Goal: Transaction & Acquisition: Purchase product/service

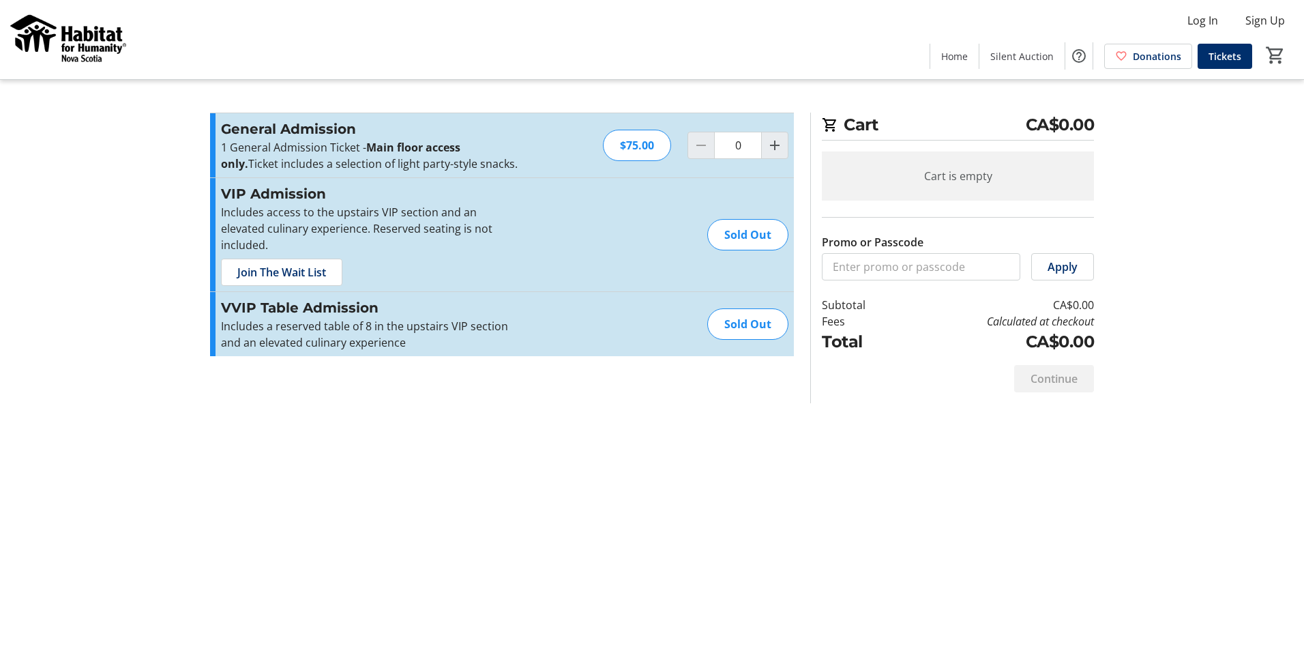
click at [107, 42] on img at bounding box center [68, 39] width 121 height 68
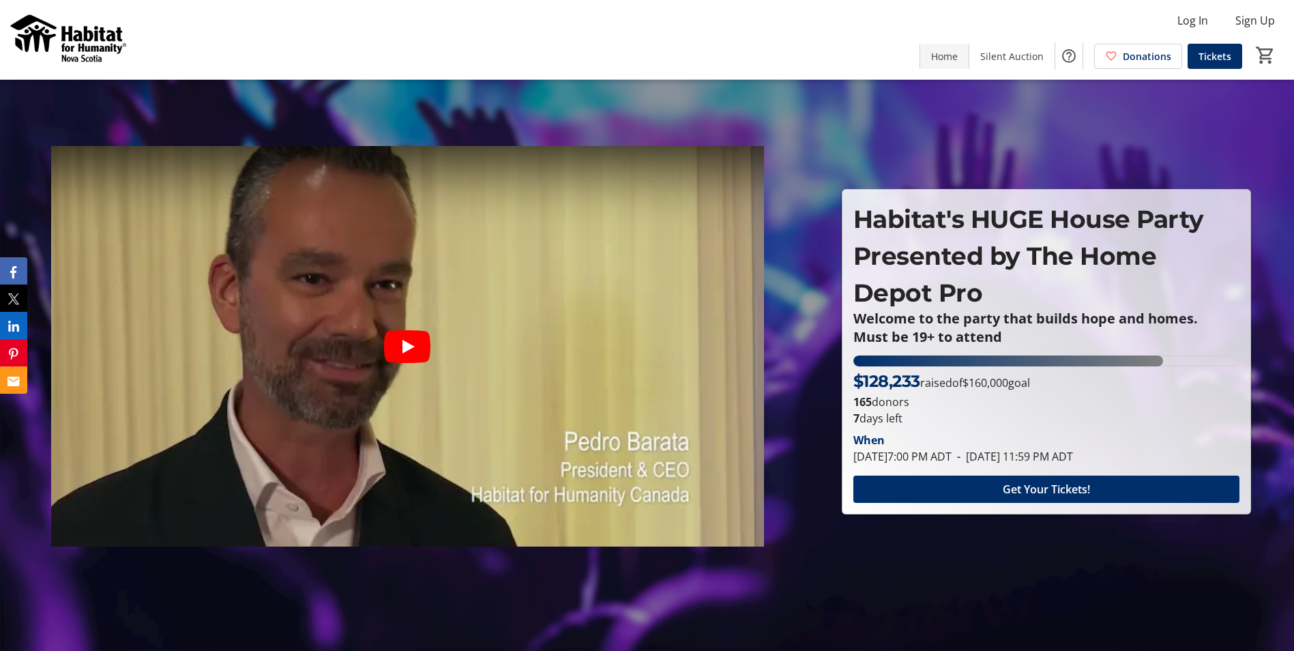
click at [955, 59] on span "Home" at bounding box center [944, 56] width 27 height 14
click at [1039, 495] on span "Get Your Tickets!" at bounding box center [1045, 489] width 87 height 16
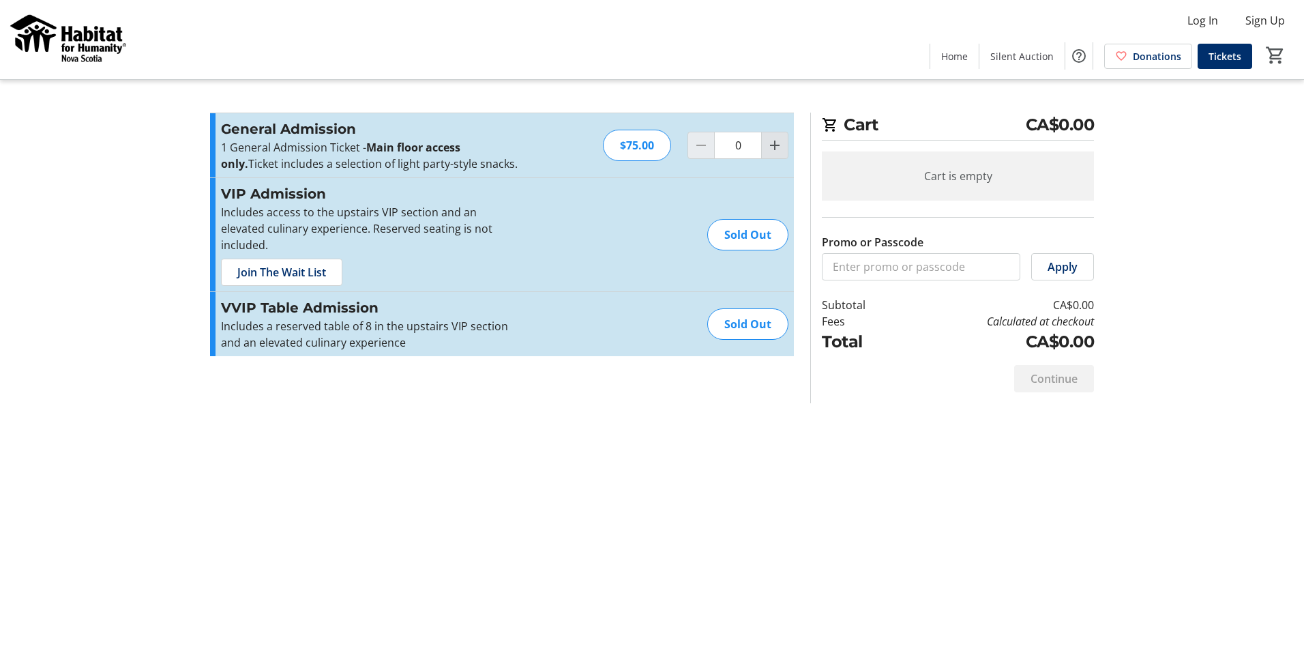
click at [777, 144] on mat-icon "Increment by one" at bounding box center [774, 145] width 16 height 16
type input "1"
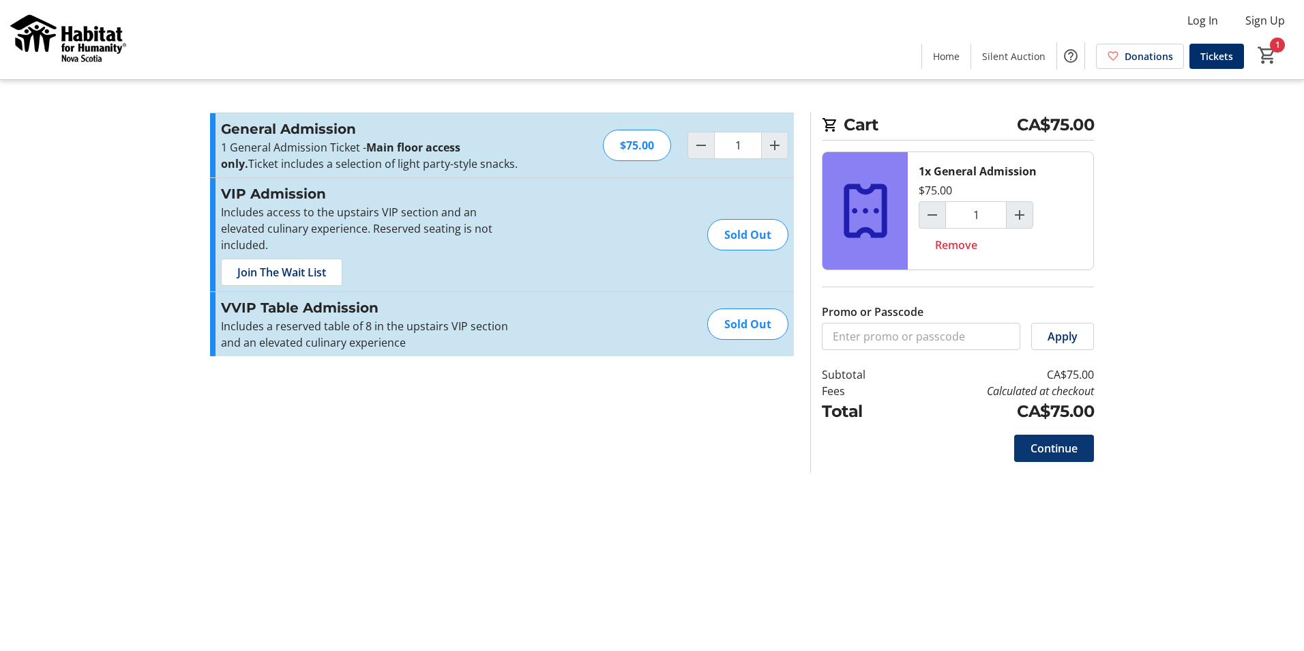
click at [1062, 451] on span "Continue" at bounding box center [1053, 448] width 47 height 16
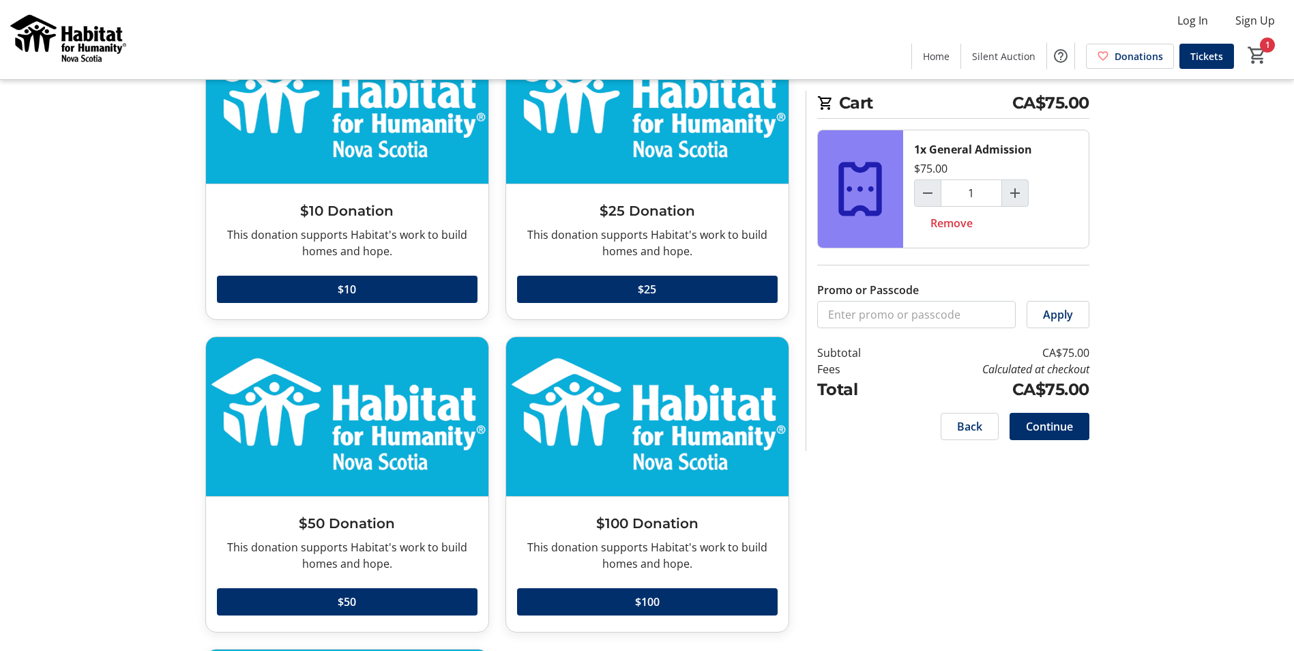
scroll to position [136, 0]
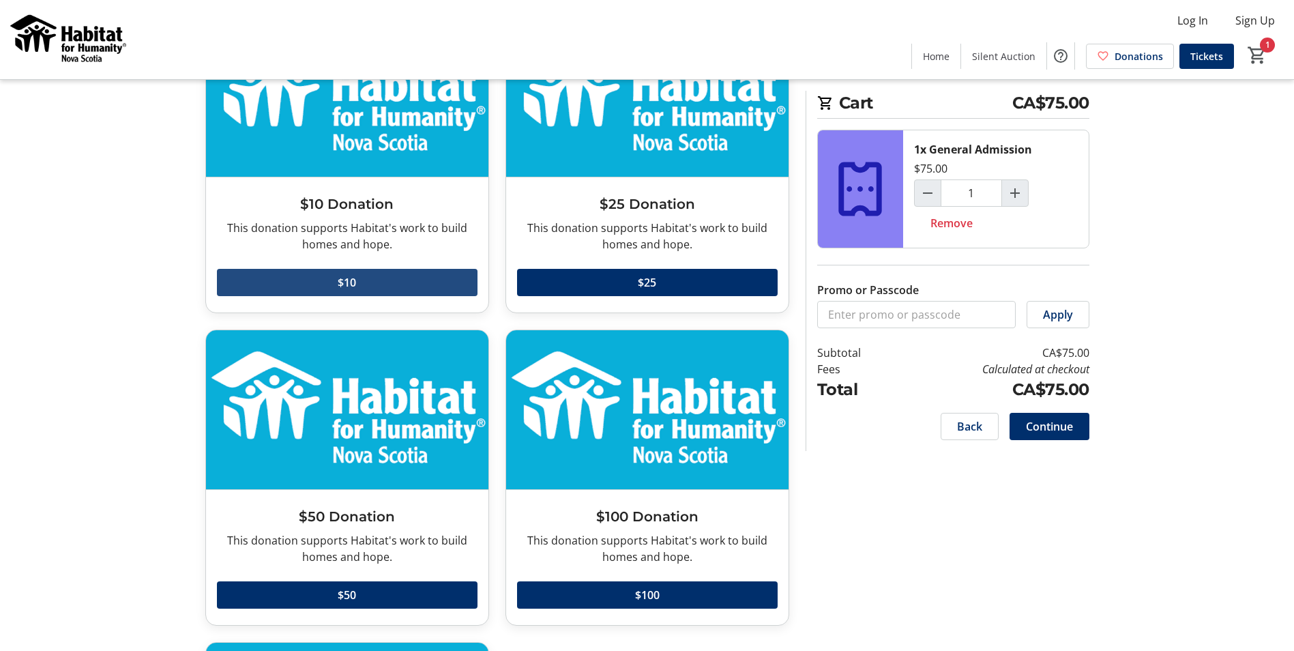
click at [374, 272] on span at bounding box center [347, 282] width 260 height 33
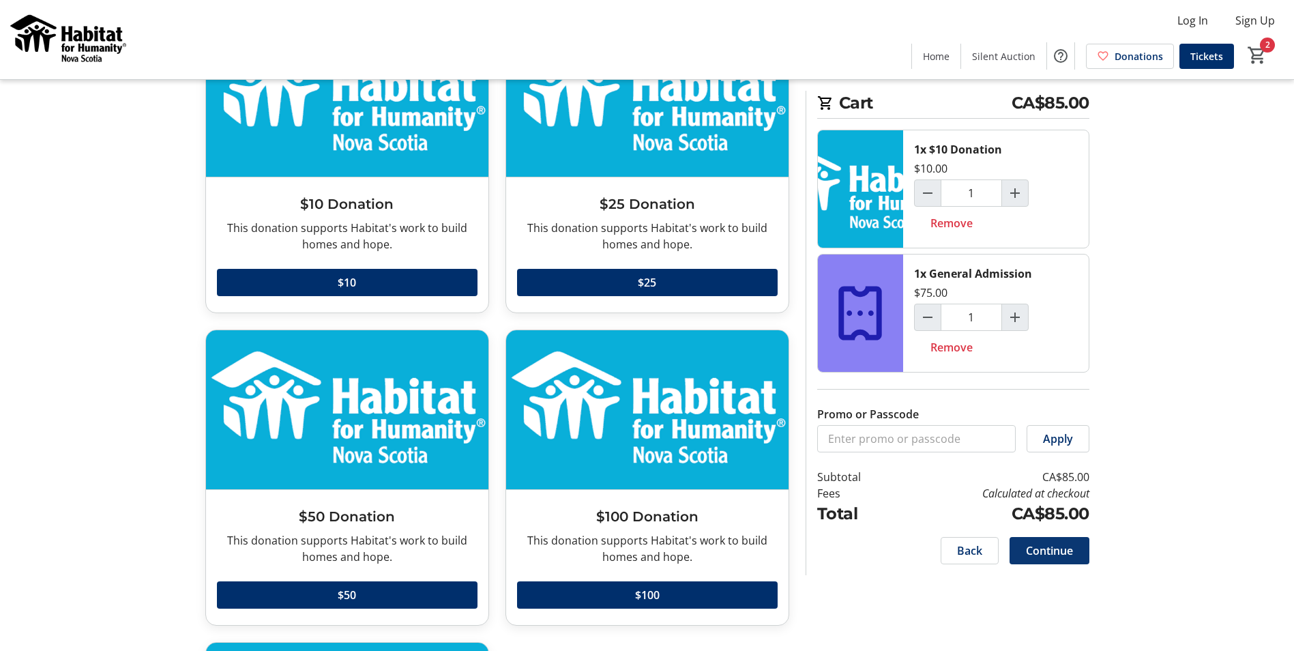
click at [1063, 554] on span "Continue" at bounding box center [1049, 550] width 47 height 16
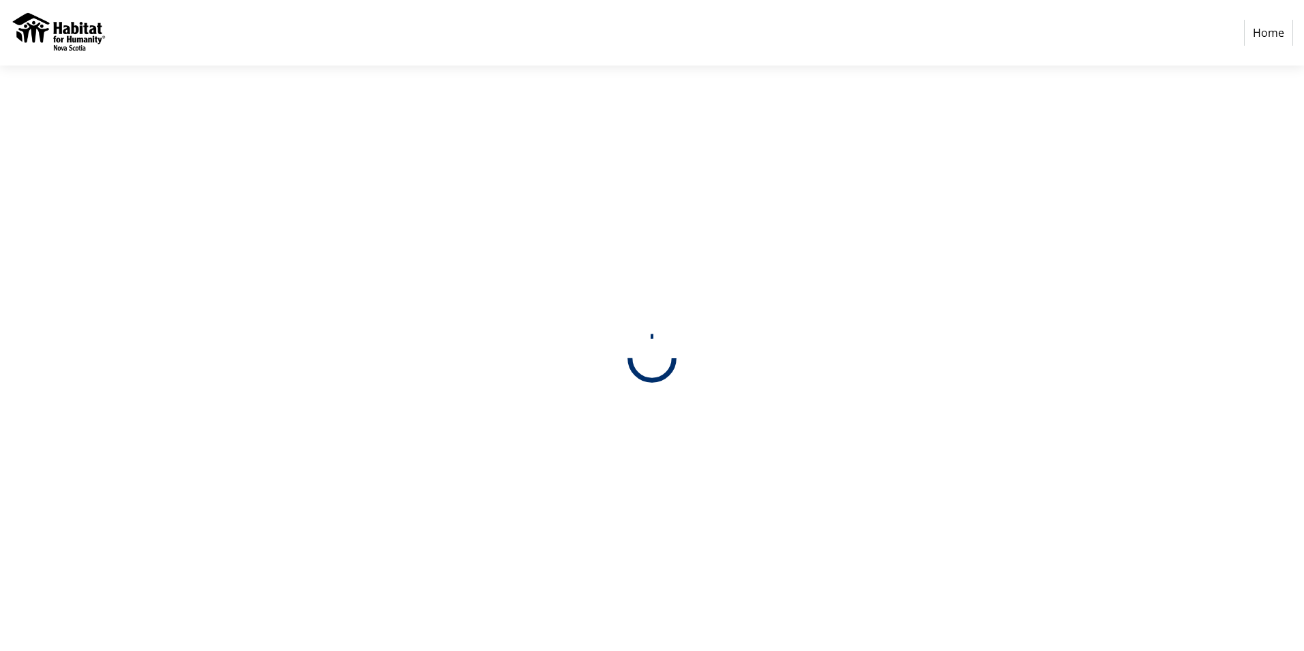
select select "CA"
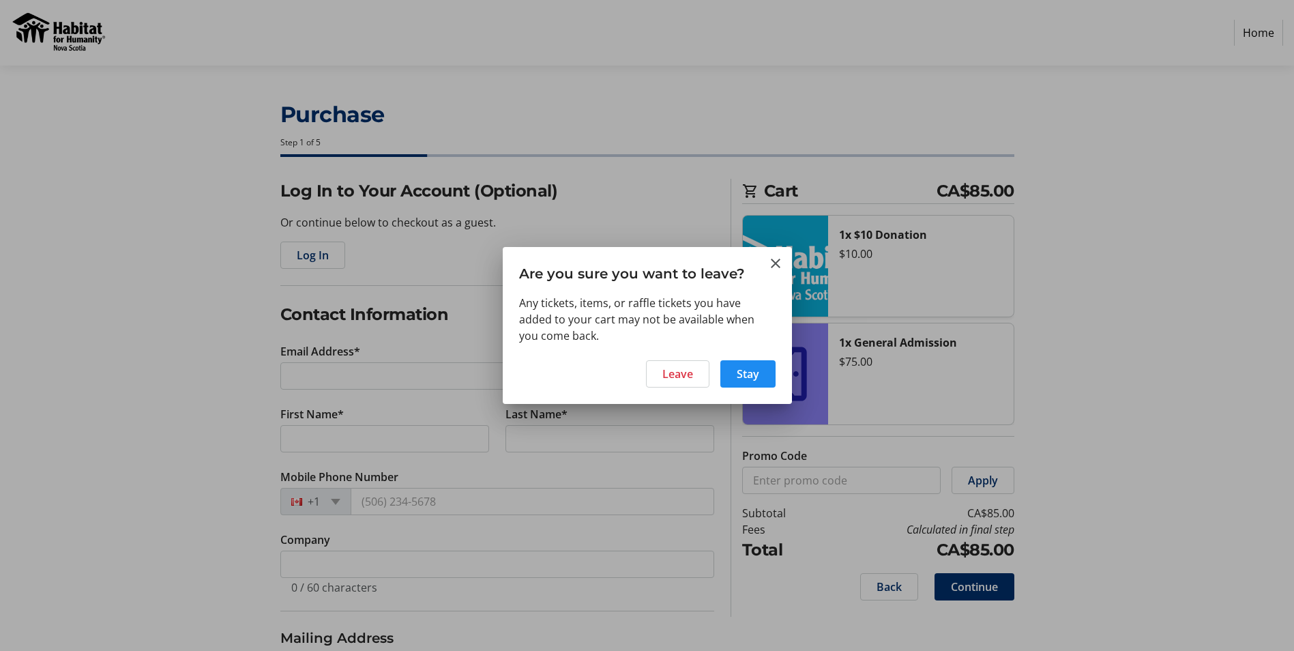
click at [711, 370] on div "Leave Stay" at bounding box center [647, 378] width 289 height 52
click at [691, 371] on span "Leave" at bounding box center [677, 373] width 31 height 16
